Goal: Book appointment/travel/reservation

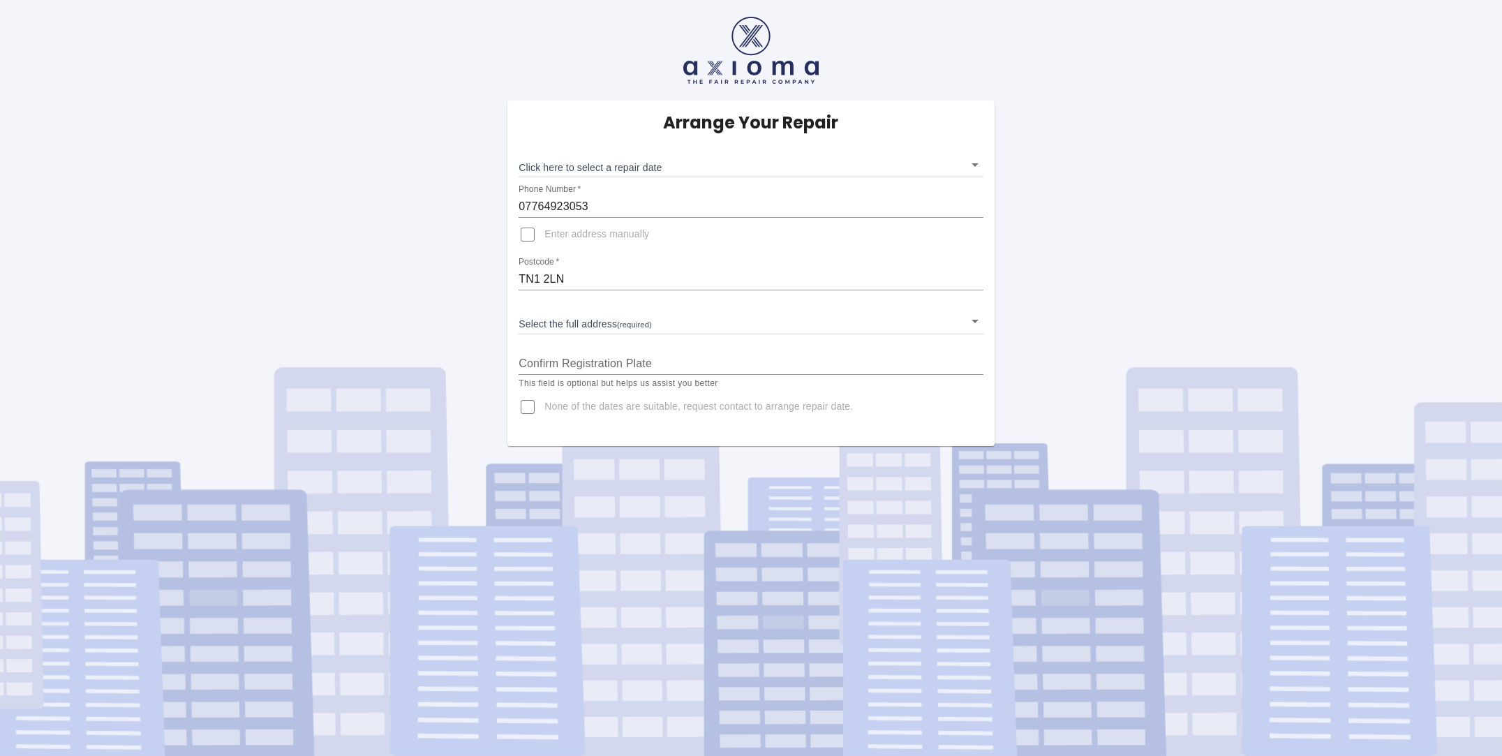
click at [973, 167] on body "Arrange Your Repair Click here to select a repair date ​ Phone Number   * 07764…" at bounding box center [751, 378] width 1502 height 756
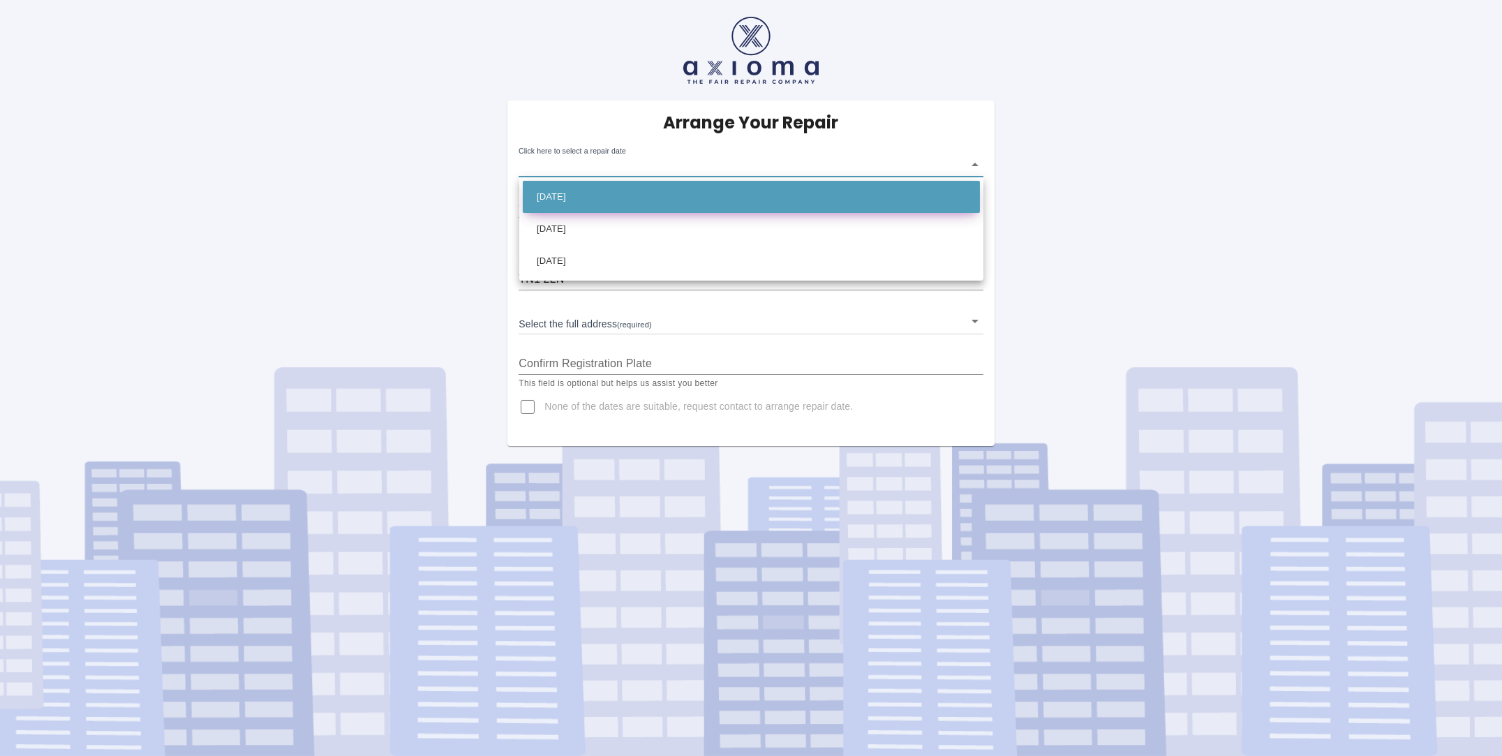
click at [634, 193] on li "[DATE]" at bounding box center [751, 197] width 457 height 32
type input "[DATE]T00:00:00.000Z"
click at [783, 162] on body "Arrange Your Repair Click here to select a repair date [DATE] [DATE]T00:00:00.0…" at bounding box center [751, 378] width 1502 height 756
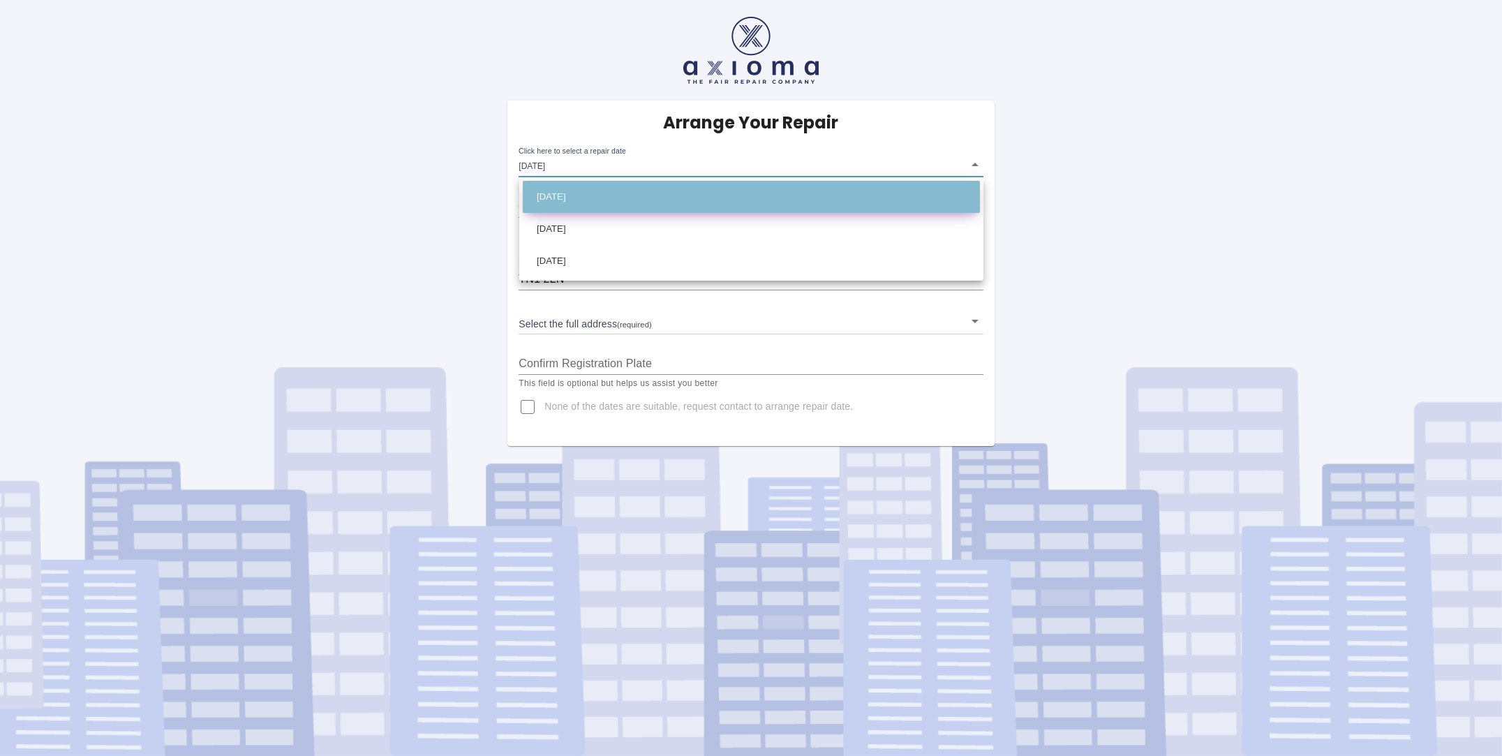
click at [706, 193] on li "Thu Oct 02 2025" at bounding box center [751, 197] width 457 height 32
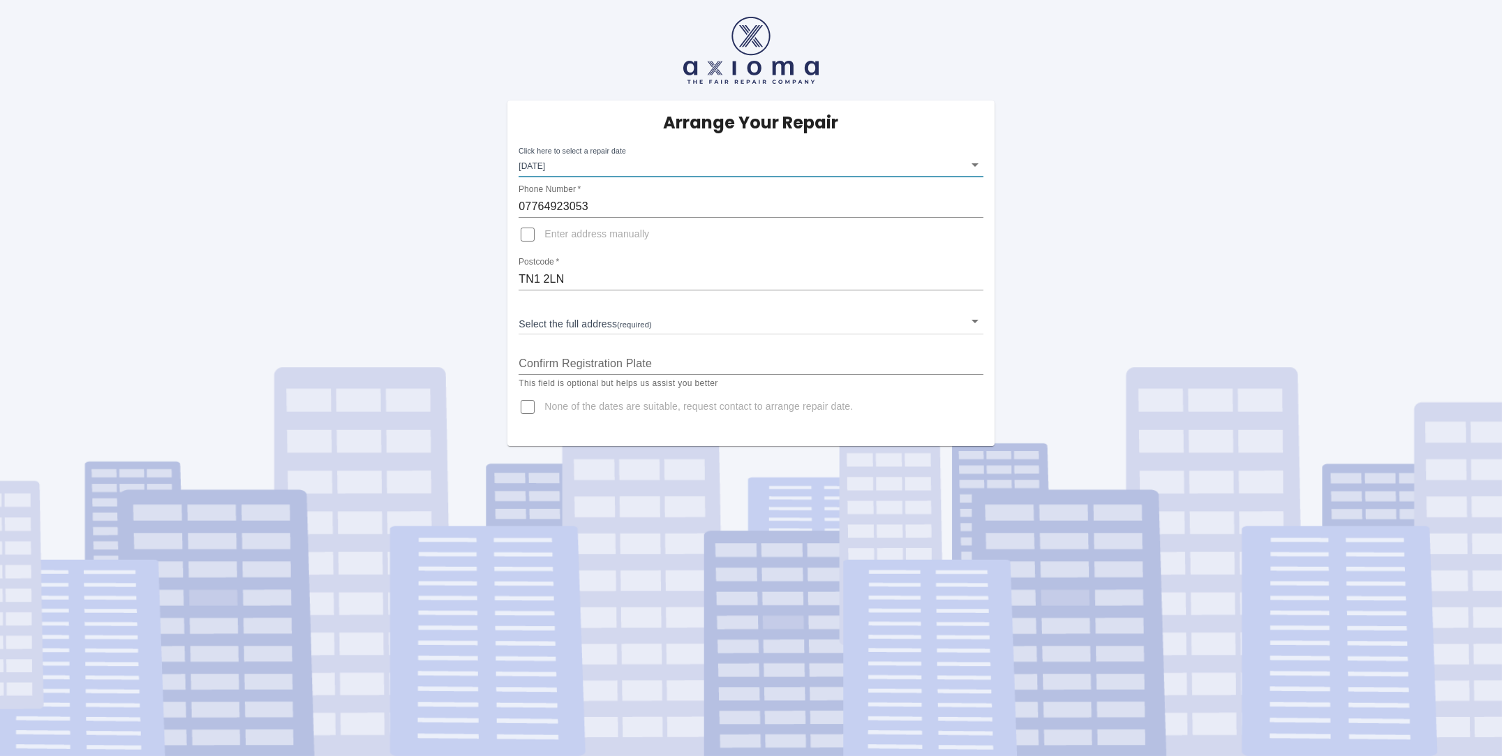
click at [974, 318] on body "Arrange Your Repair Click here to select a repair date Thu Oct 02 2025 2025-10-…" at bounding box center [751, 378] width 1502 height 756
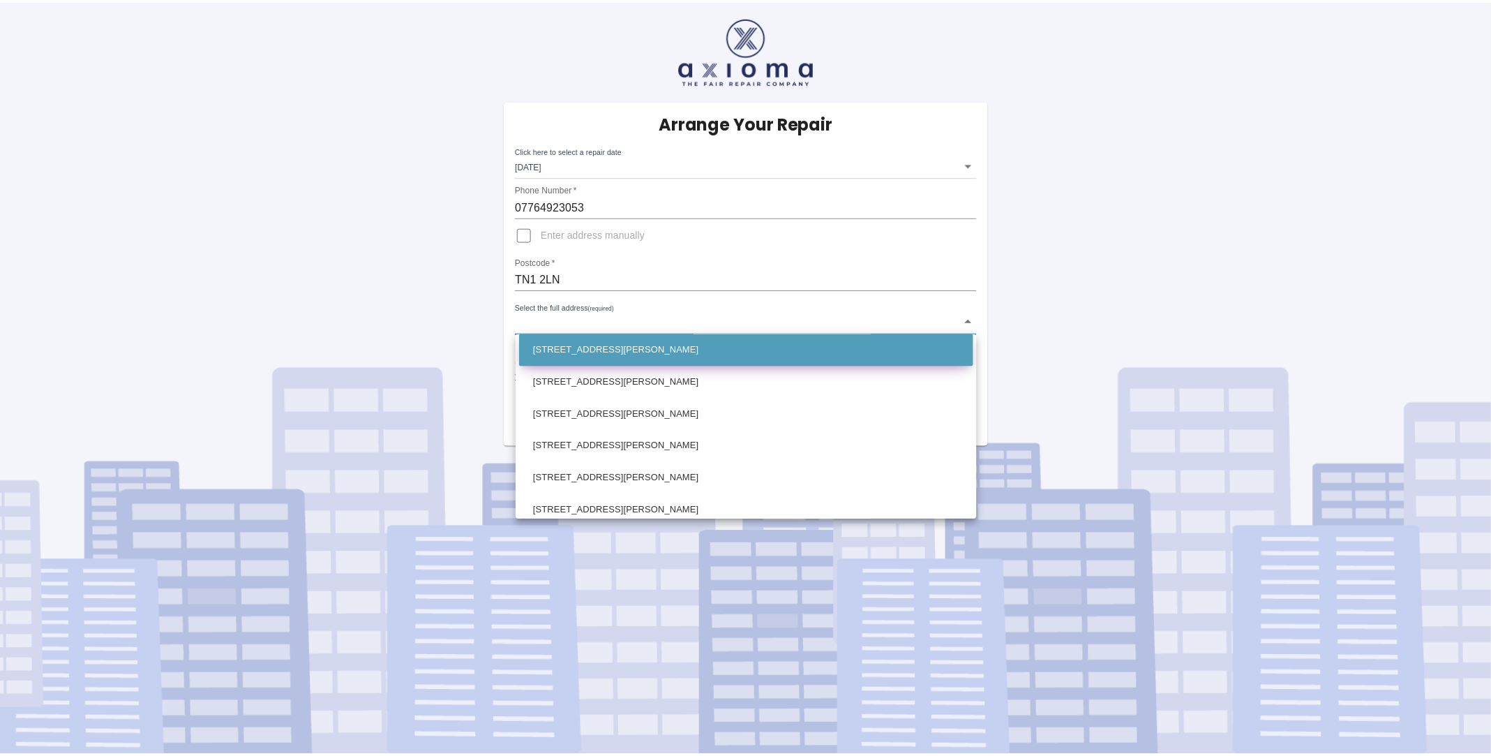
scroll to position [976, 0]
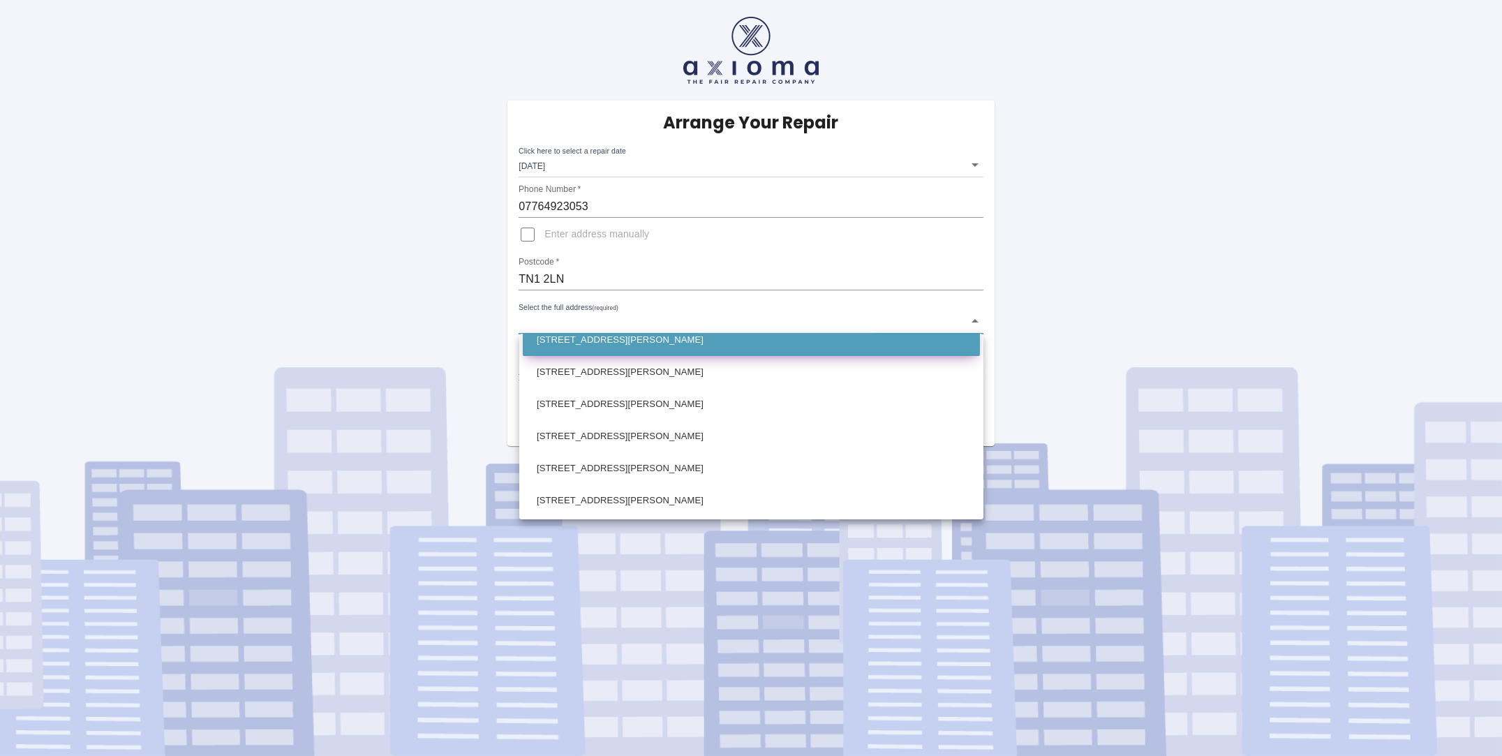
click at [748, 341] on li "9 Dorking Road Tunbridge Wells Kent" at bounding box center [751, 340] width 457 height 32
type input "9 Dorking Road Tunbridge Wells Kent"
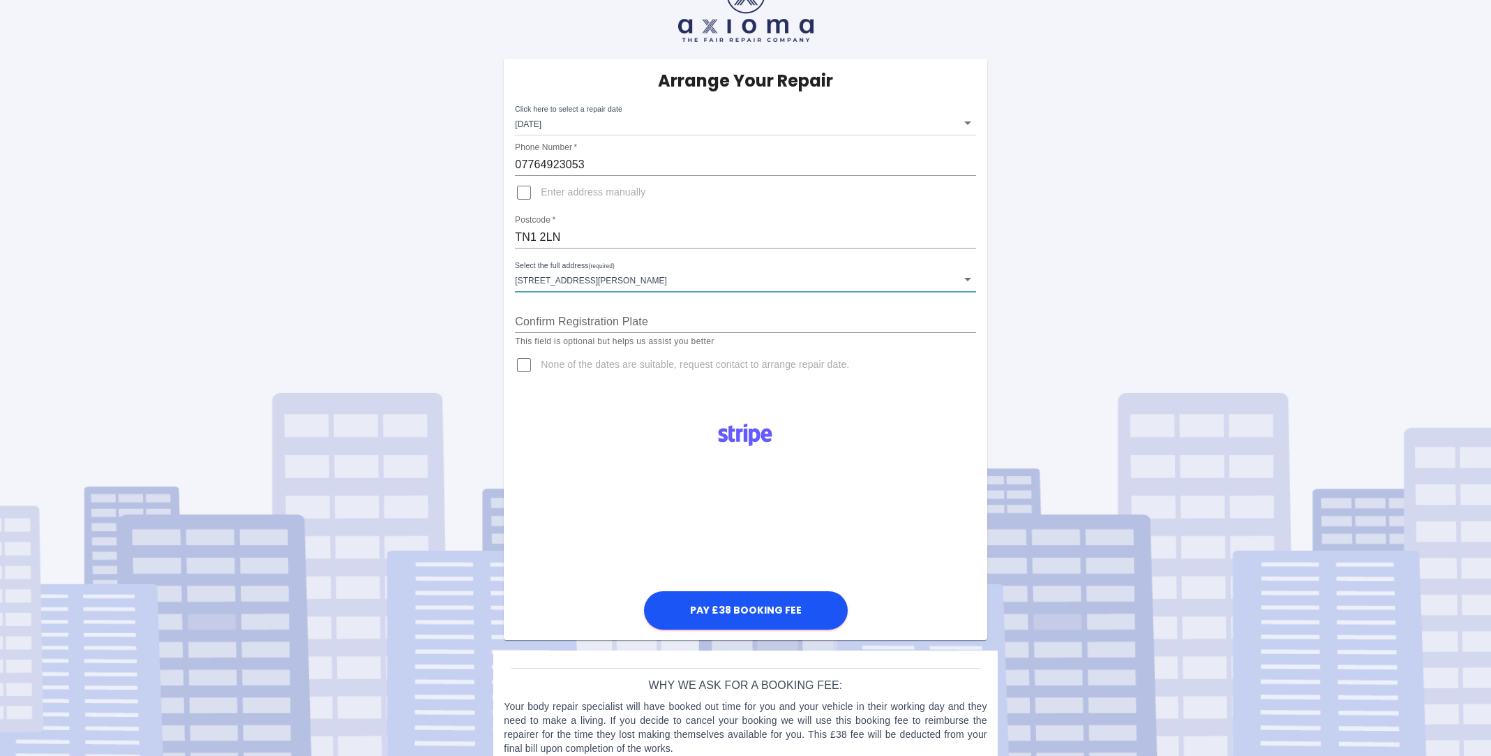
scroll to position [64, 0]
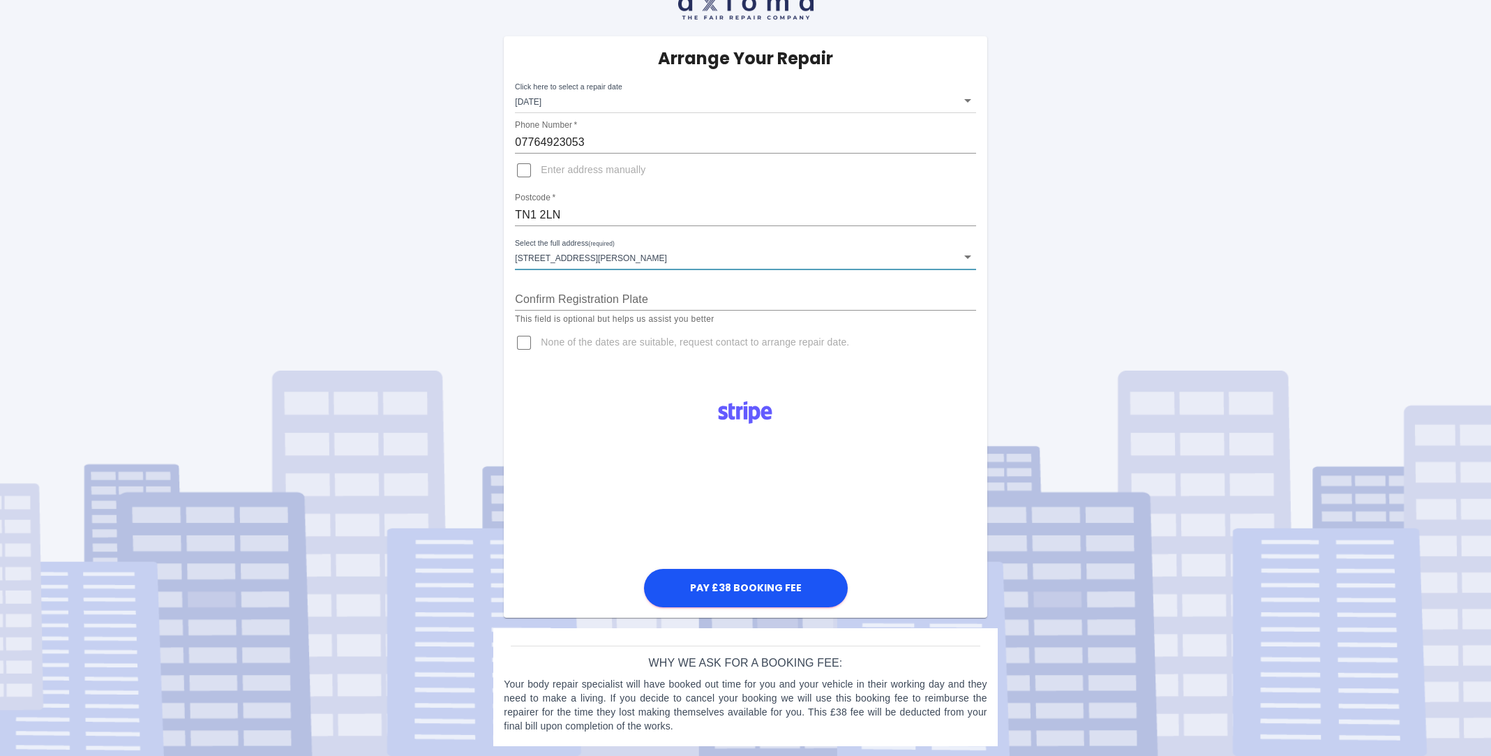
click at [600, 295] on input "Confirm Registration Plate" at bounding box center [745, 299] width 461 height 22
type input "GF15 TVA"
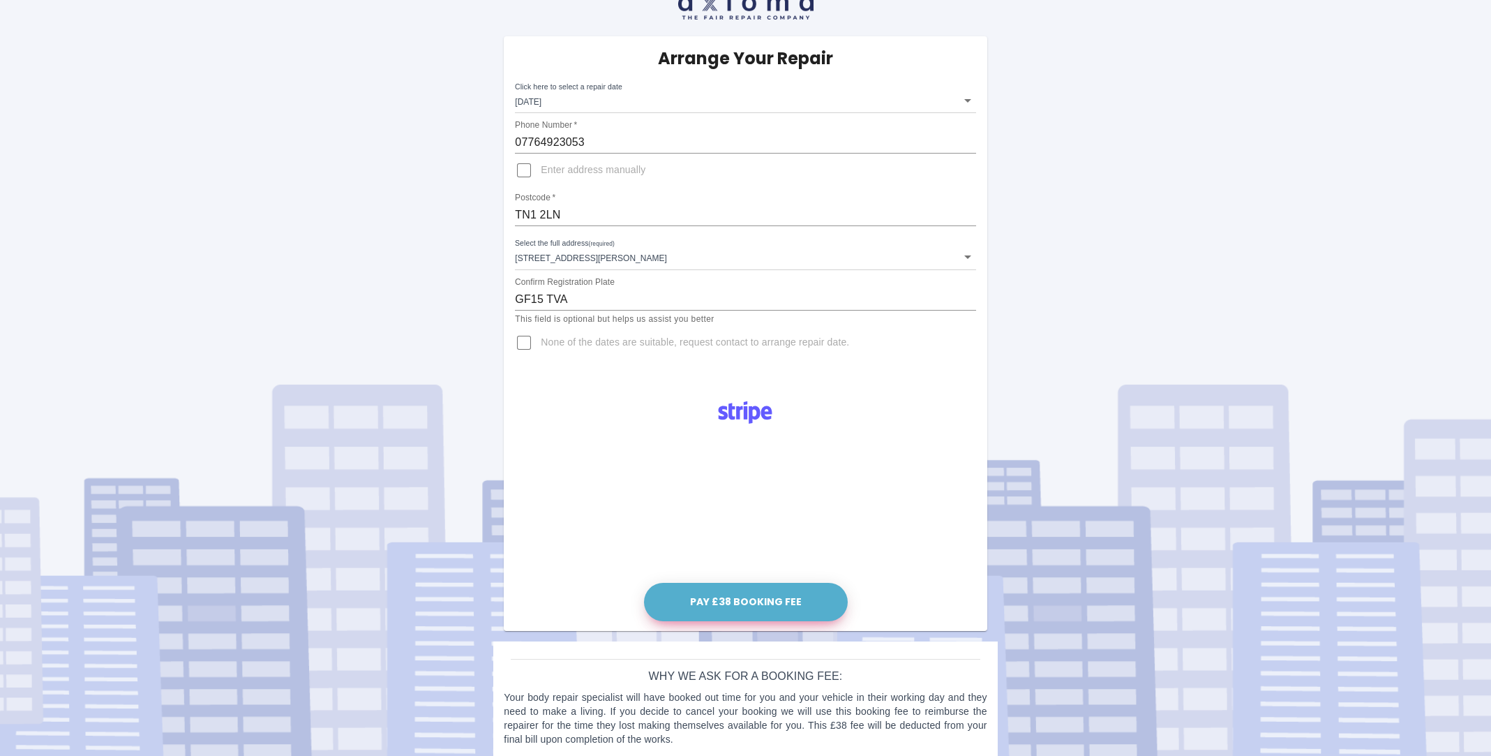
click at [762, 591] on button "Pay £38 Booking Fee" at bounding box center [746, 602] width 204 height 38
